Goal: Information Seeking & Learning: Learn about a topic

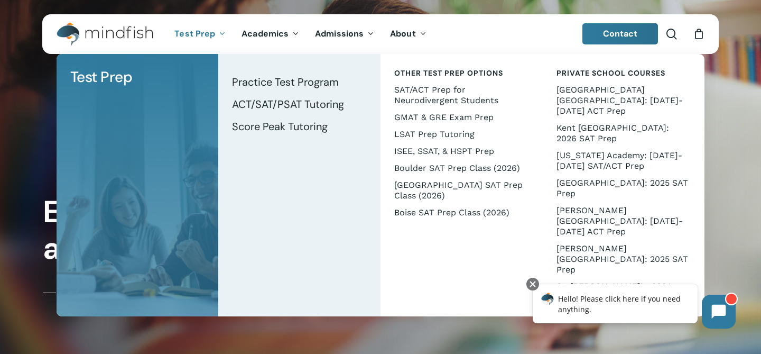
click at [201, 36] on span "Test Prep" at bounding box center [194, 33] width 41 height 11
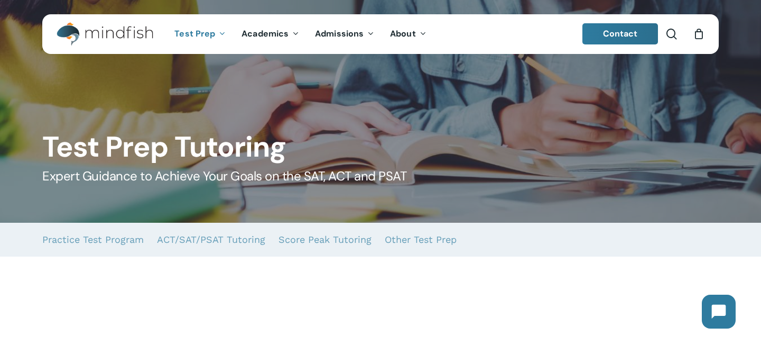
click at [184, 36] on span "Test Prep" at bounding box center [194, 33] width 41 height 11
click at [197, 30] on span "Test Prep" at bounding box center [194, 33] width 41 height 11
click at [219, 35] on icon "Main Menu" at bounding box center [221, 33] width 4 height 8
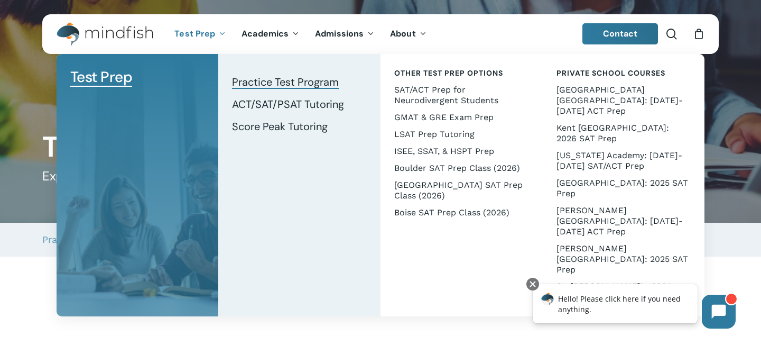
click at [249, 82] on span "Practice Test Program" at bounding box center [285, 82] width 107 height 14
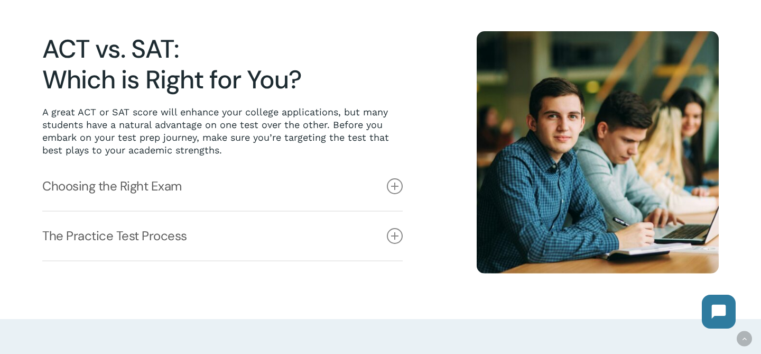
scroll to position [273, 0]
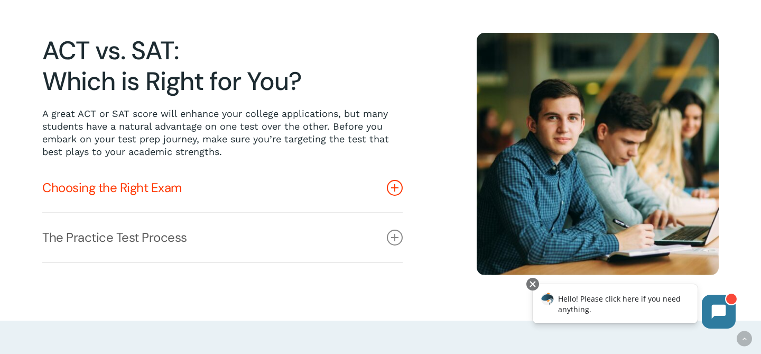
click at [132, 197] on link "Choosing the Right Exam" at bounding box center [222, 187] width 360 height 49
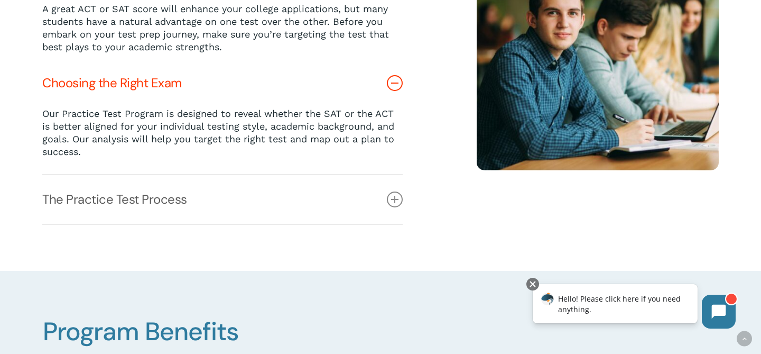
scroll to position [380, 0]
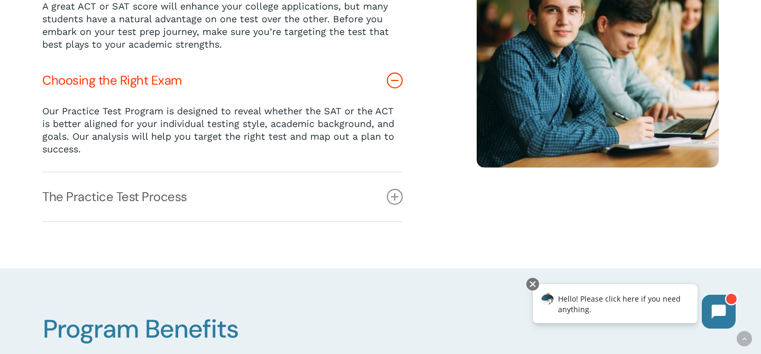
click at [132, 197] on link "The Practice Test Process" at bounding box center [222, 196] width 360 height 49
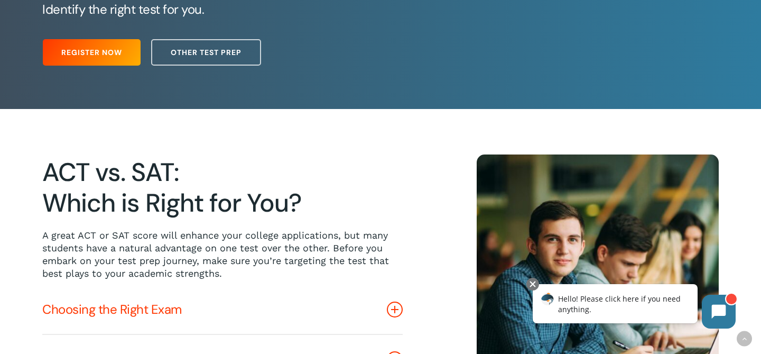
scroll to position [0, 0]
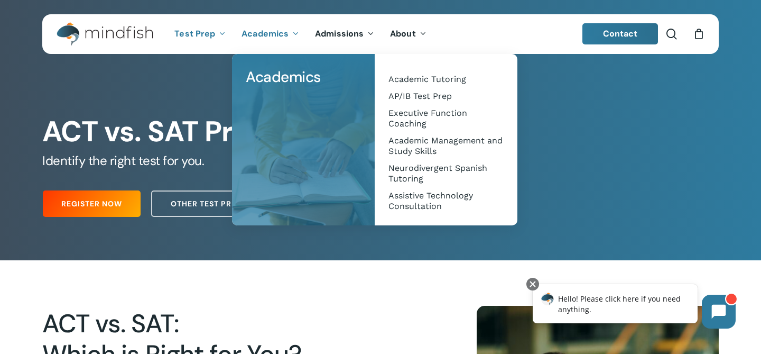
click at [275, 35] on span "Academics" at bounding box center [265, 33] width 47 height 11
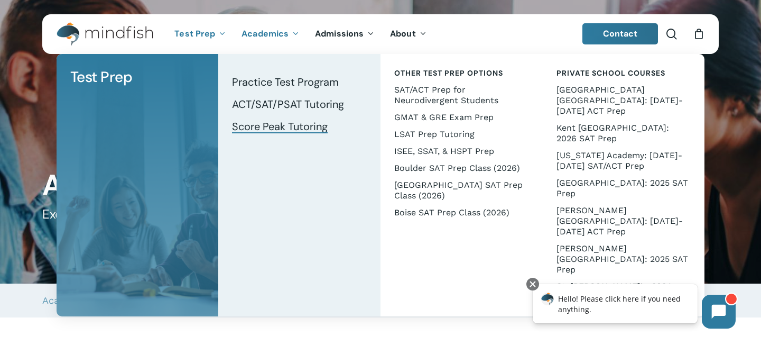
click at [259, 129] on span "Score Peak Tutoring" at bounding box center [280, 126] width 96 height 14
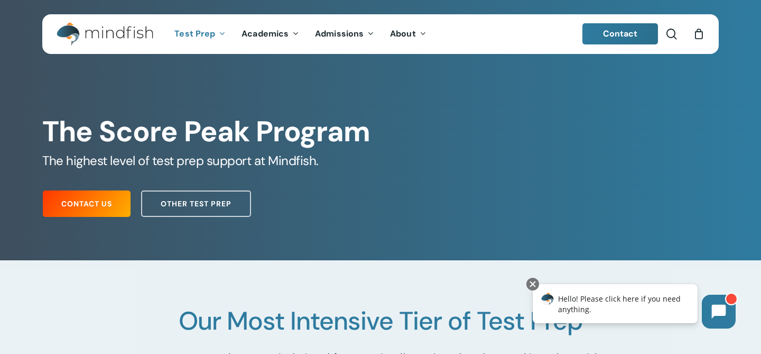
click at [128, 299] on div at bounding box center [380, 353] width 761 height 187
click at [201, 199] on span "Other Test Prep" at bounding box center [196, 203] width 71 height 11
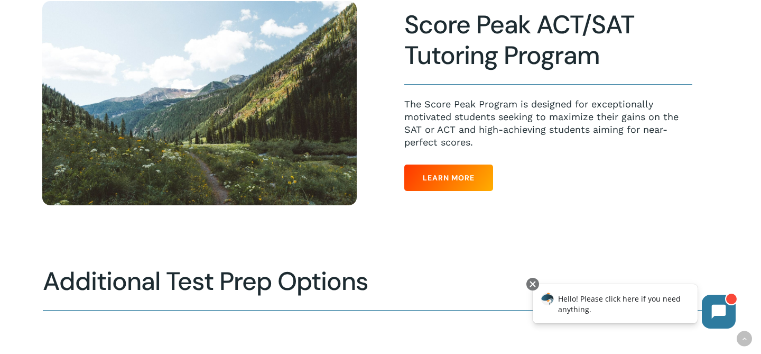
scroll to position [826, 0]
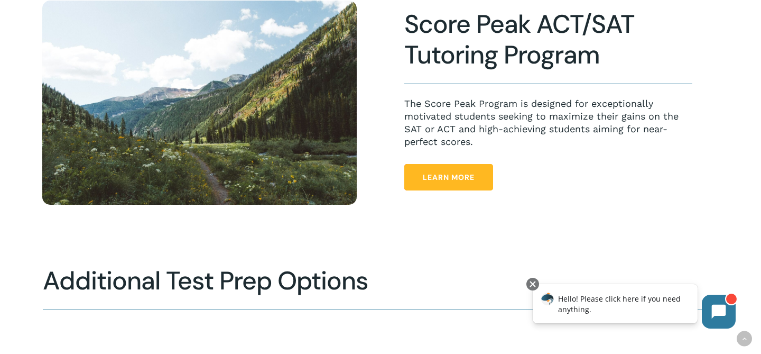
click at [438, 182] on span "Learn More" at bounding box center [449, 177] width 52 height 11
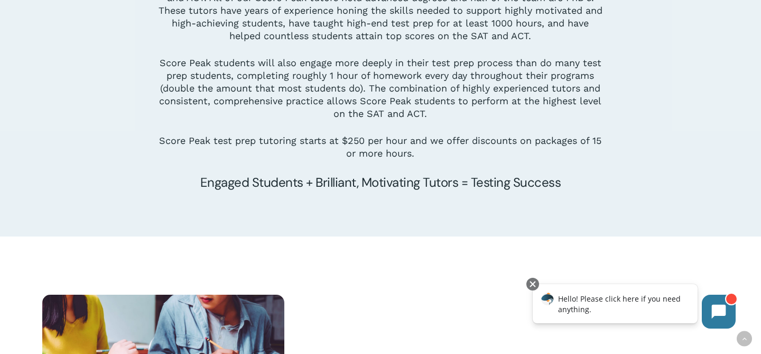
scroll to position [1216, 0]
